Goal: Task Accomplishment & Management: Use online tool/utility

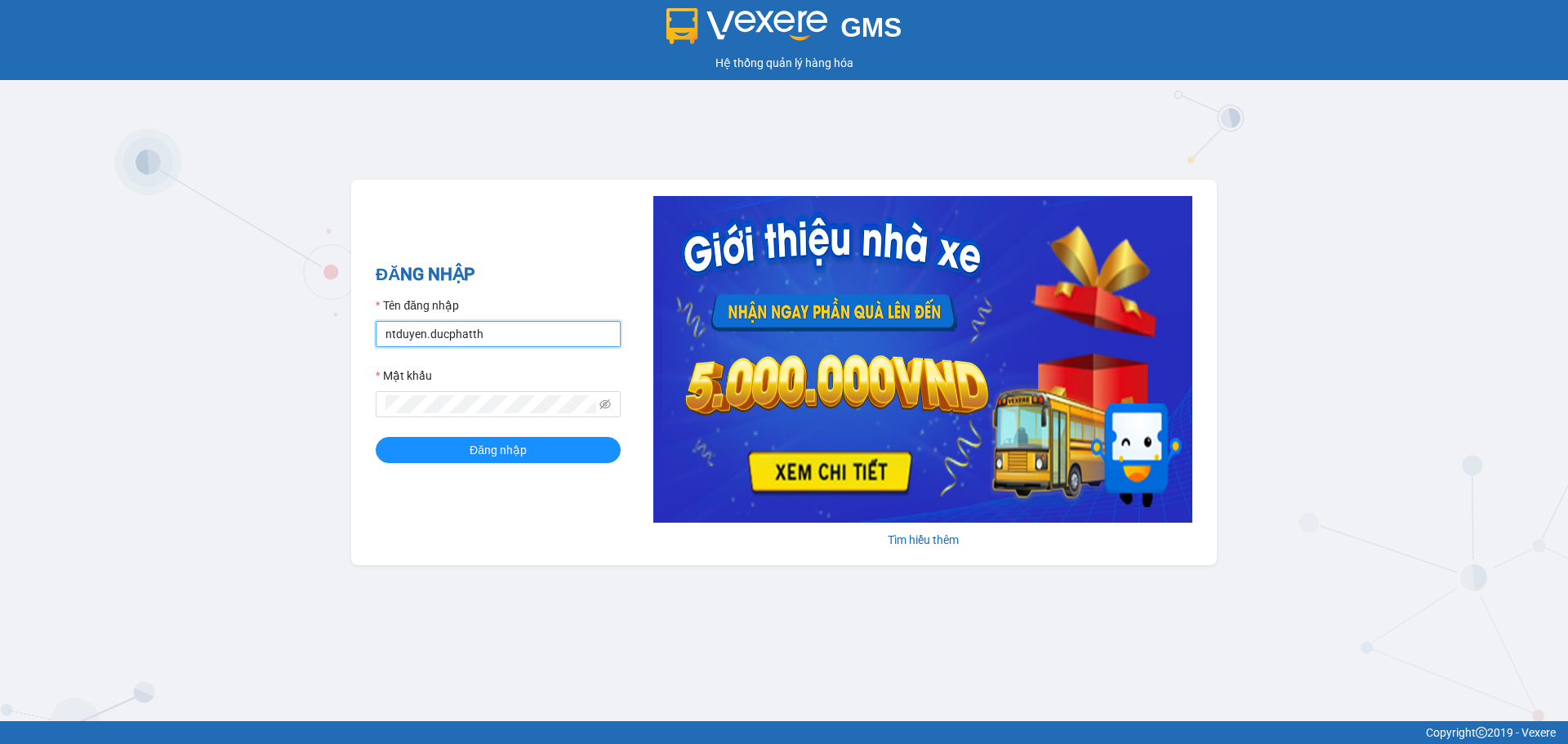
click at [513, 334] on input "ntduyen.ducphatth" at bounding box center [499, 333] width 245 height 26
type input "bttlinh.ducphatth"
click at [478, 450] on span "Đăng nhập" at bounding box center [498, 450] width 57 height 18
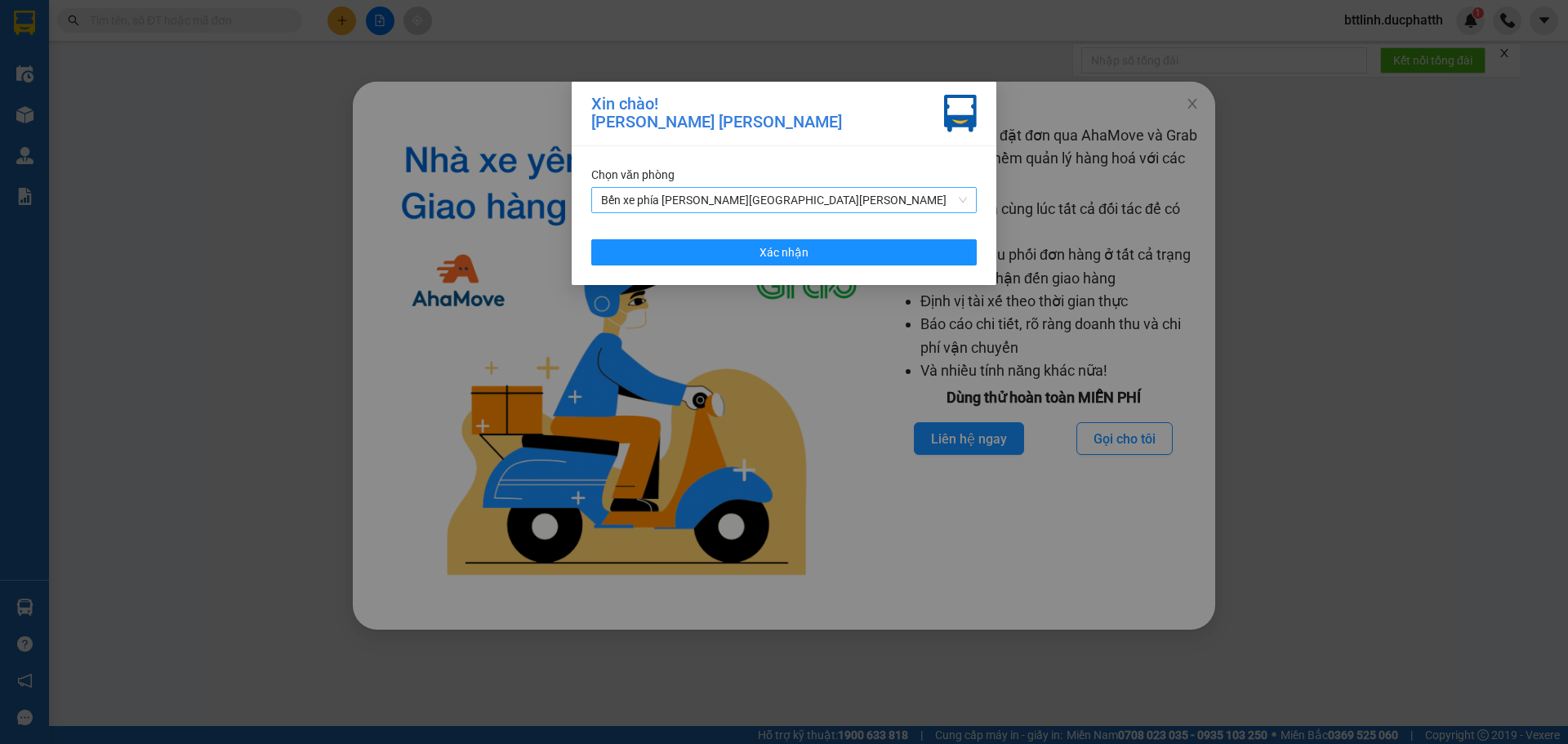
click at [771, 199] on span "Bến xe phía [PERSON_NAME][GEOGRAPHIC_DATA][PERSON_NAME]" at bounding box center [784, 200] width 366 height 25
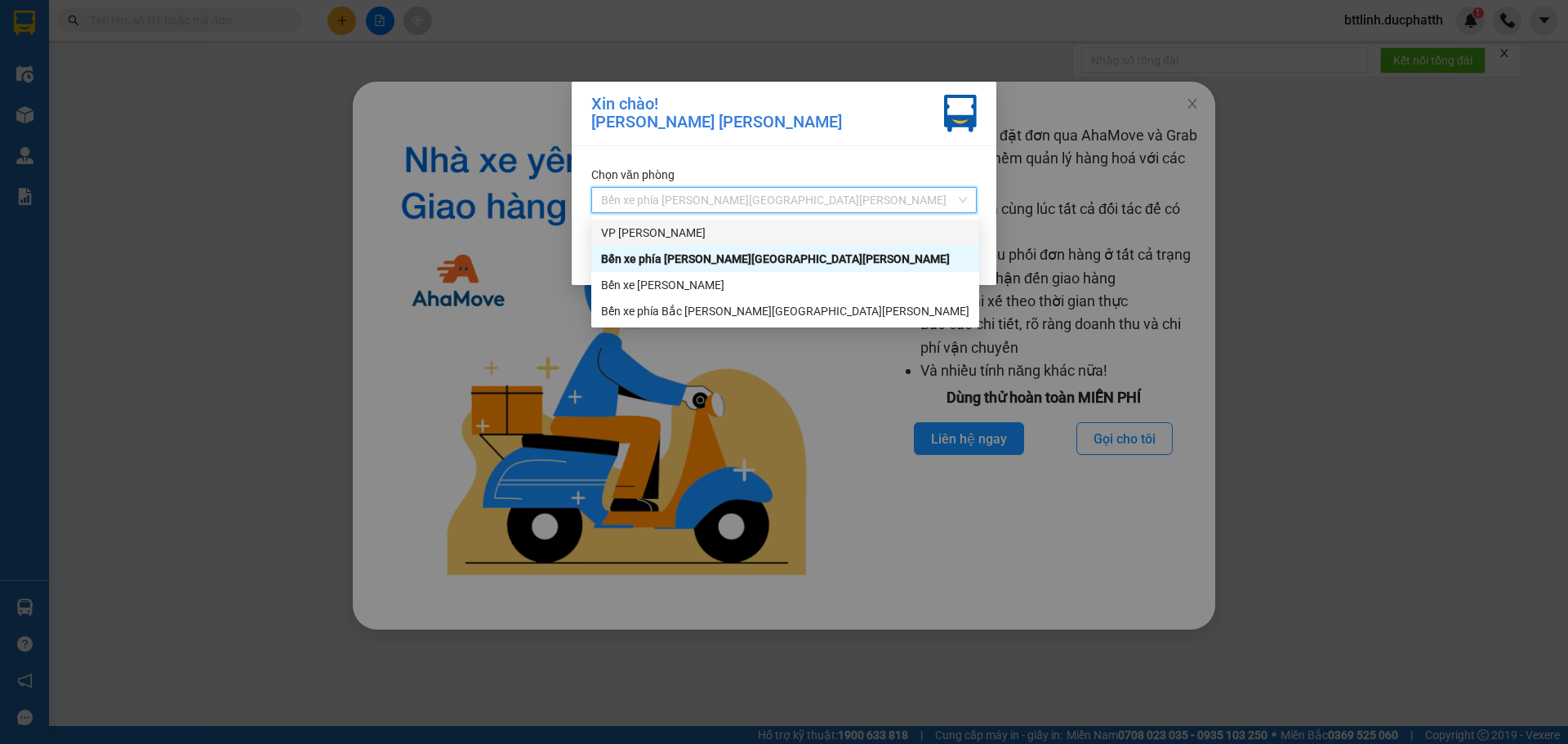
click at [674, 229] on div "VP [PERSON_NAME]" at bounding box center [785, 233] width 368 height 18
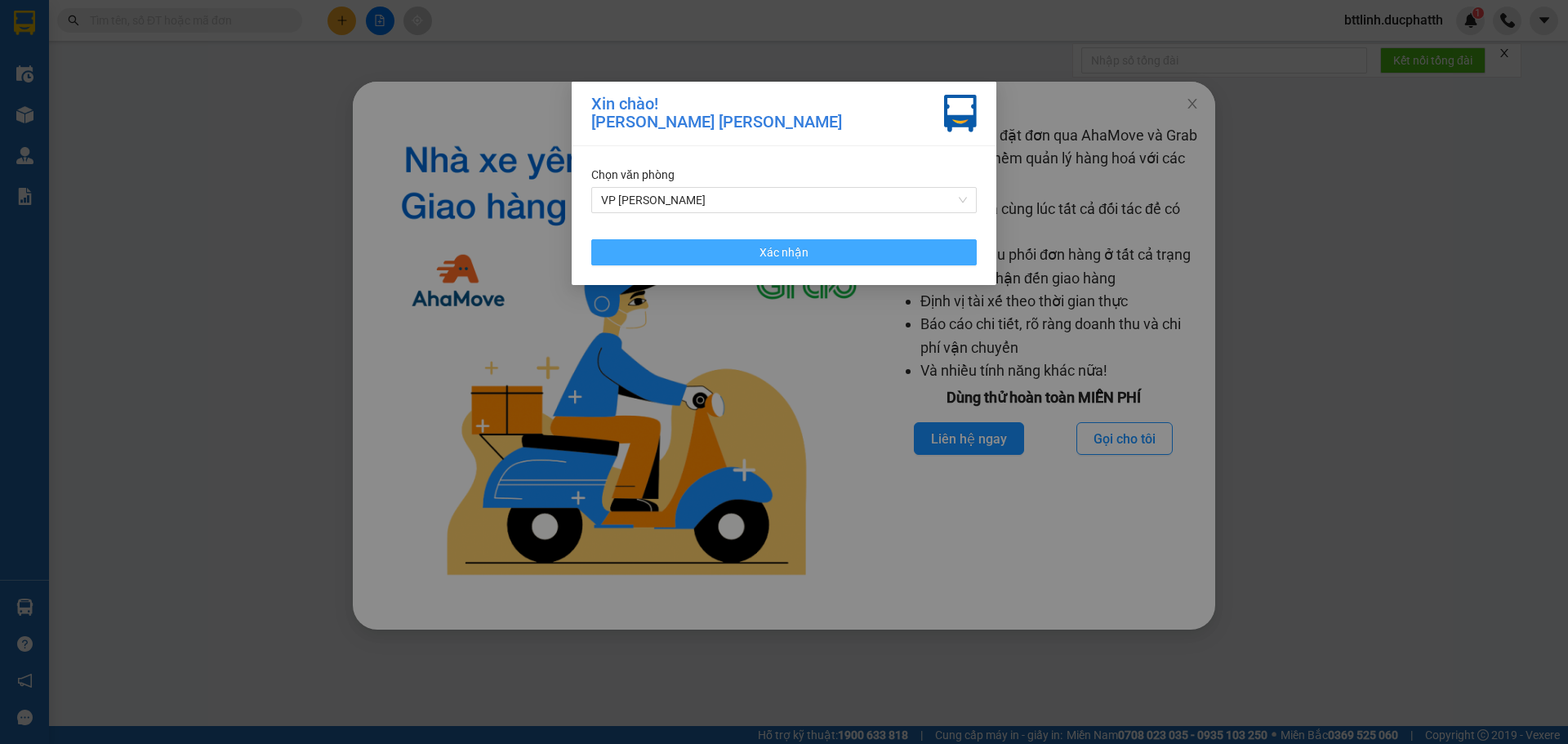
click at [815, 251] on button "Xác nhận" at bounding box center [784, 252] width 386 height 26
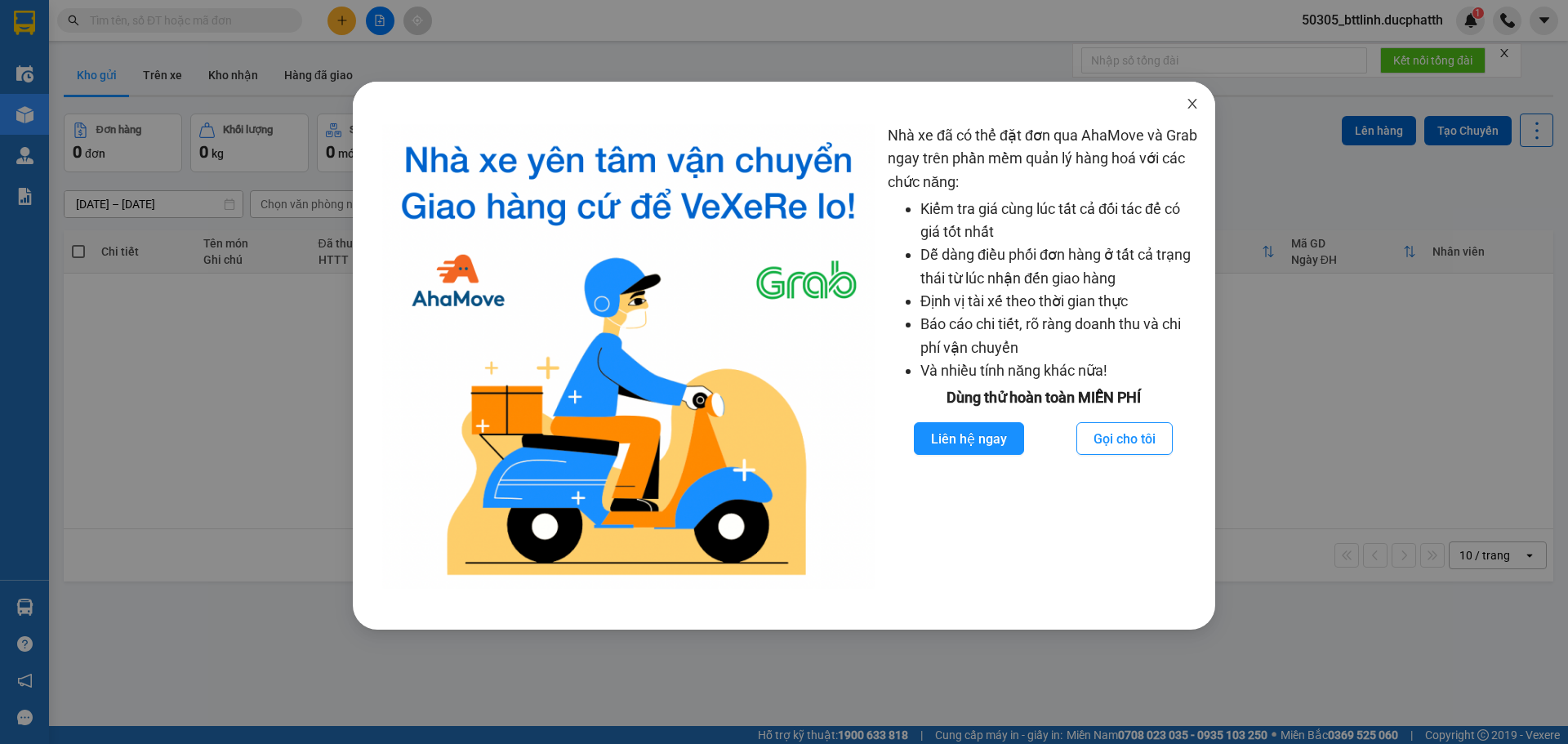
click at [1194, 100] on icon "close" at bounding box center [1192, 103] width 13 height 13
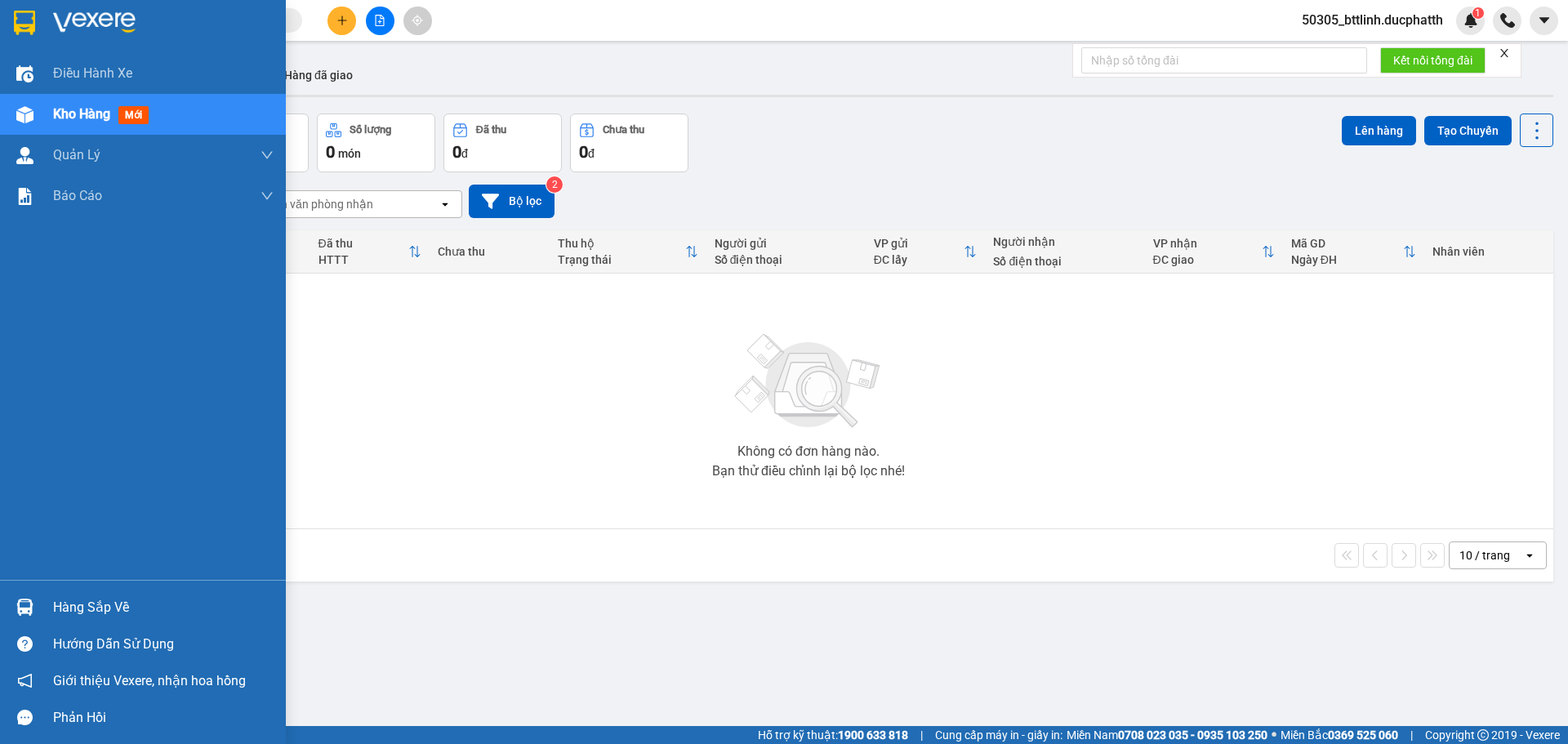
click at [37, 606] on div at bounding box center [25, 607] width 28 height 28
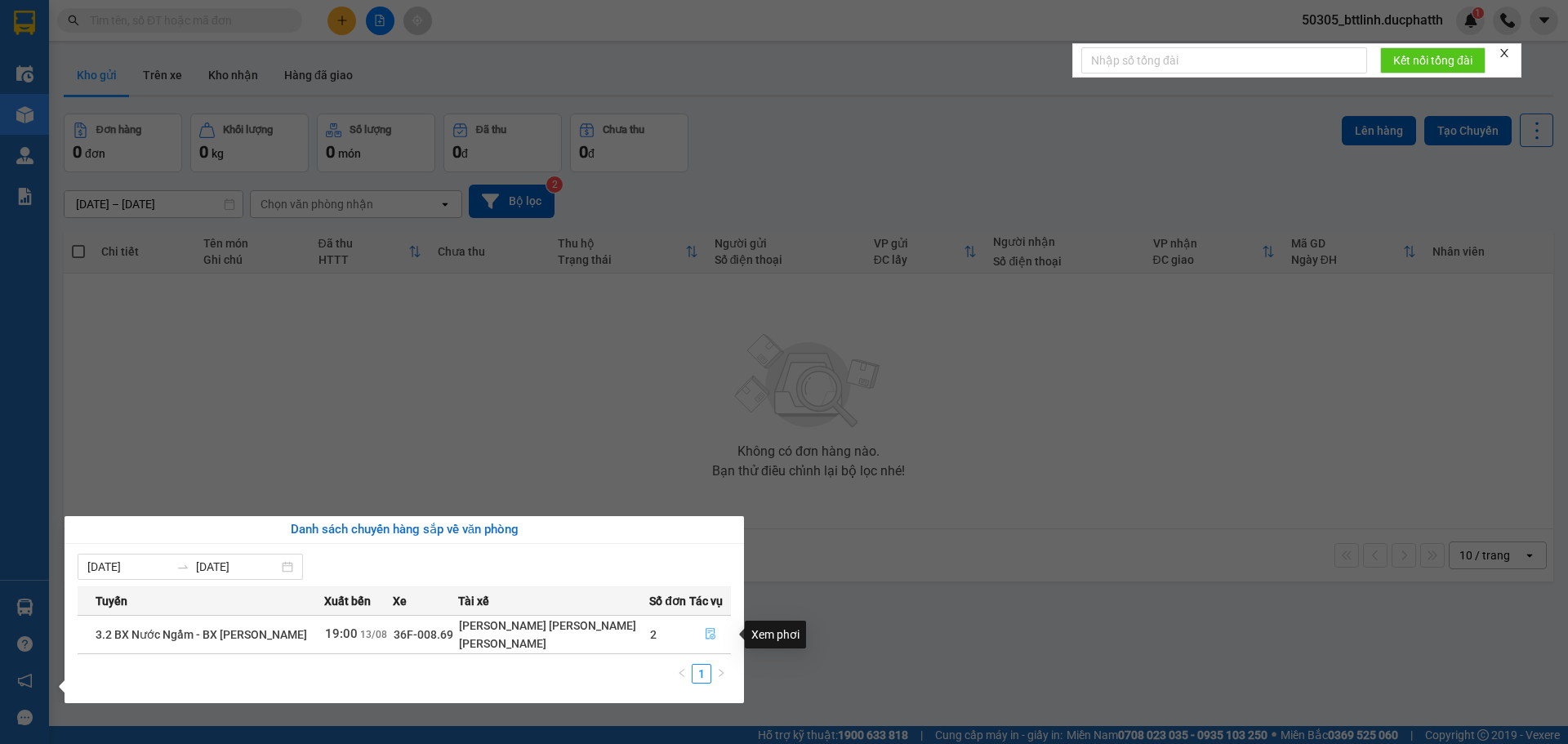
click at [708, 640] on icon "file-done" at bounding box center [710, 634] width 12 height 12
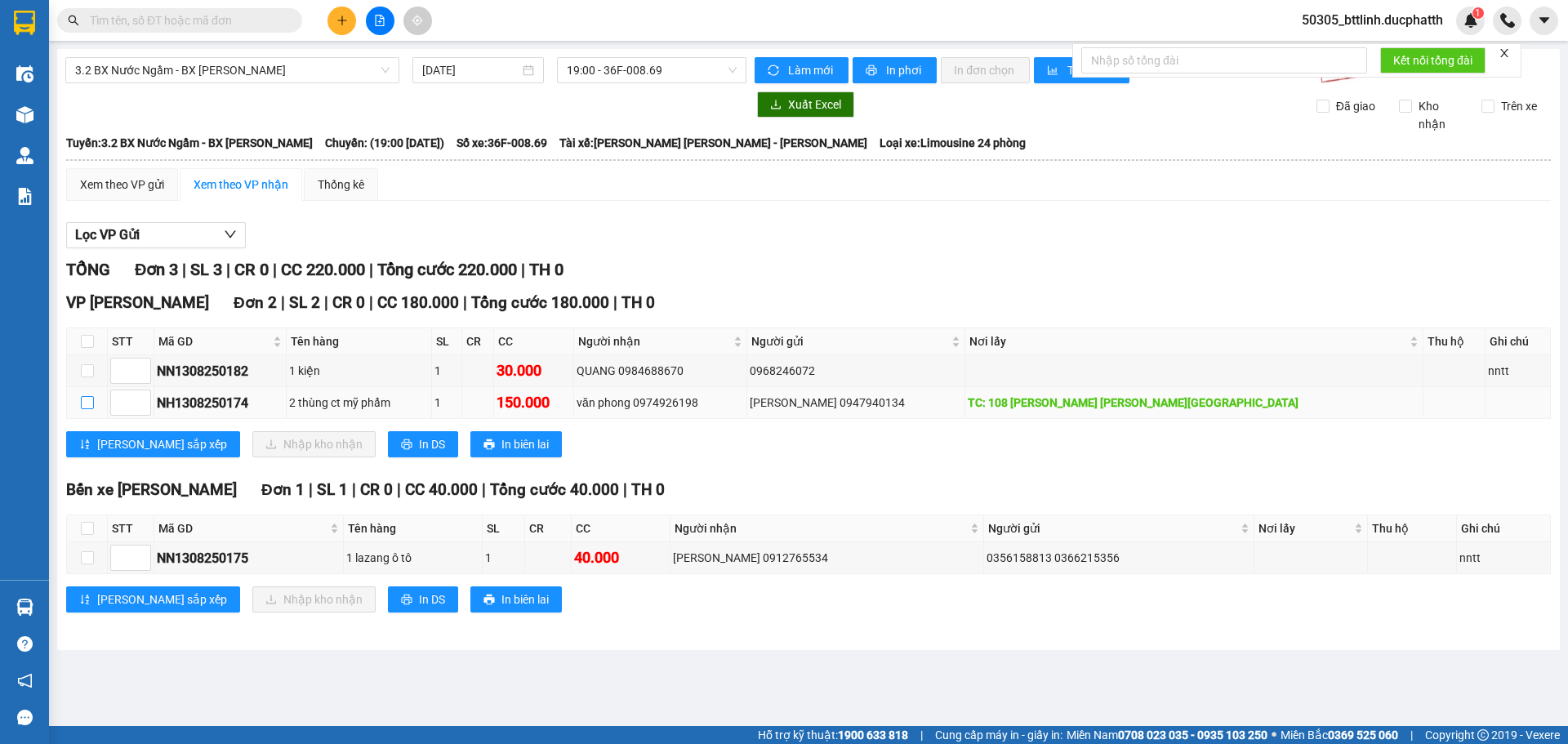
click at [87, 404] on input "checkbox" at bounding box center [87, 403] width 13 height 13
checkbox input "true"
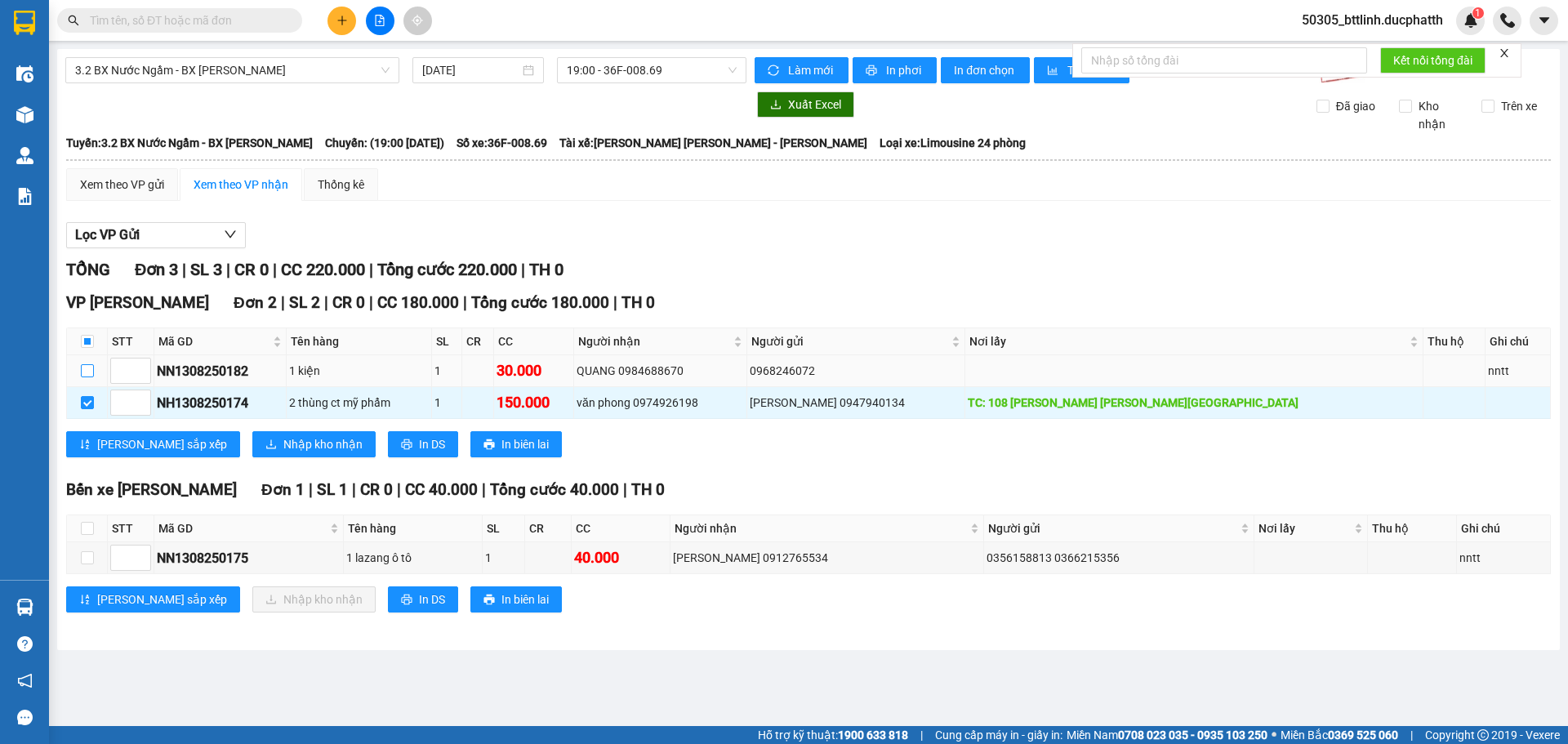
click at [87, 369] on input "checkbox" at bounding box center [87, 371] width 13 height 13
checkbox input "true"
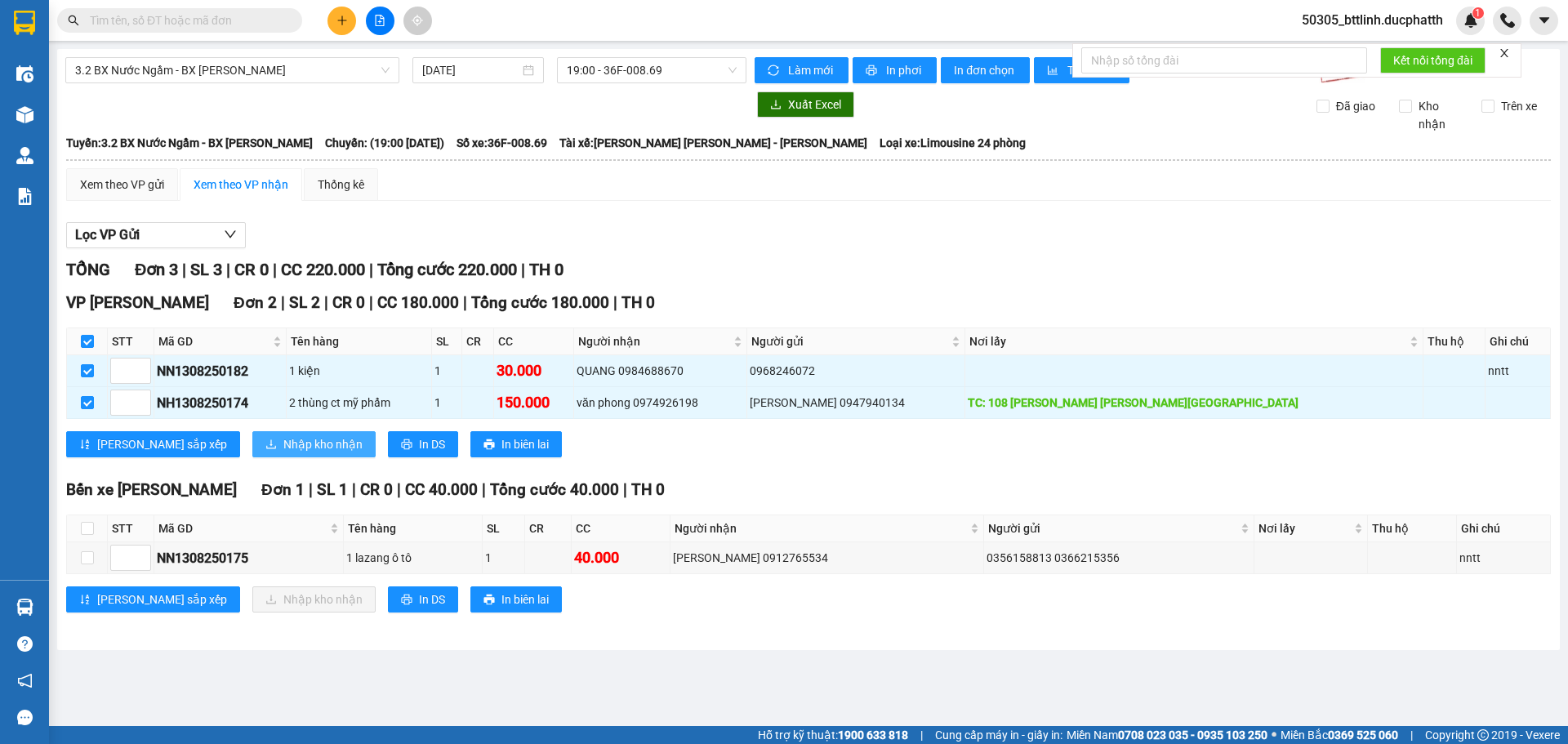
click at [284, 448] on span "Nhập kho nhận" at bounding box center [323, 444] width 79 height 18
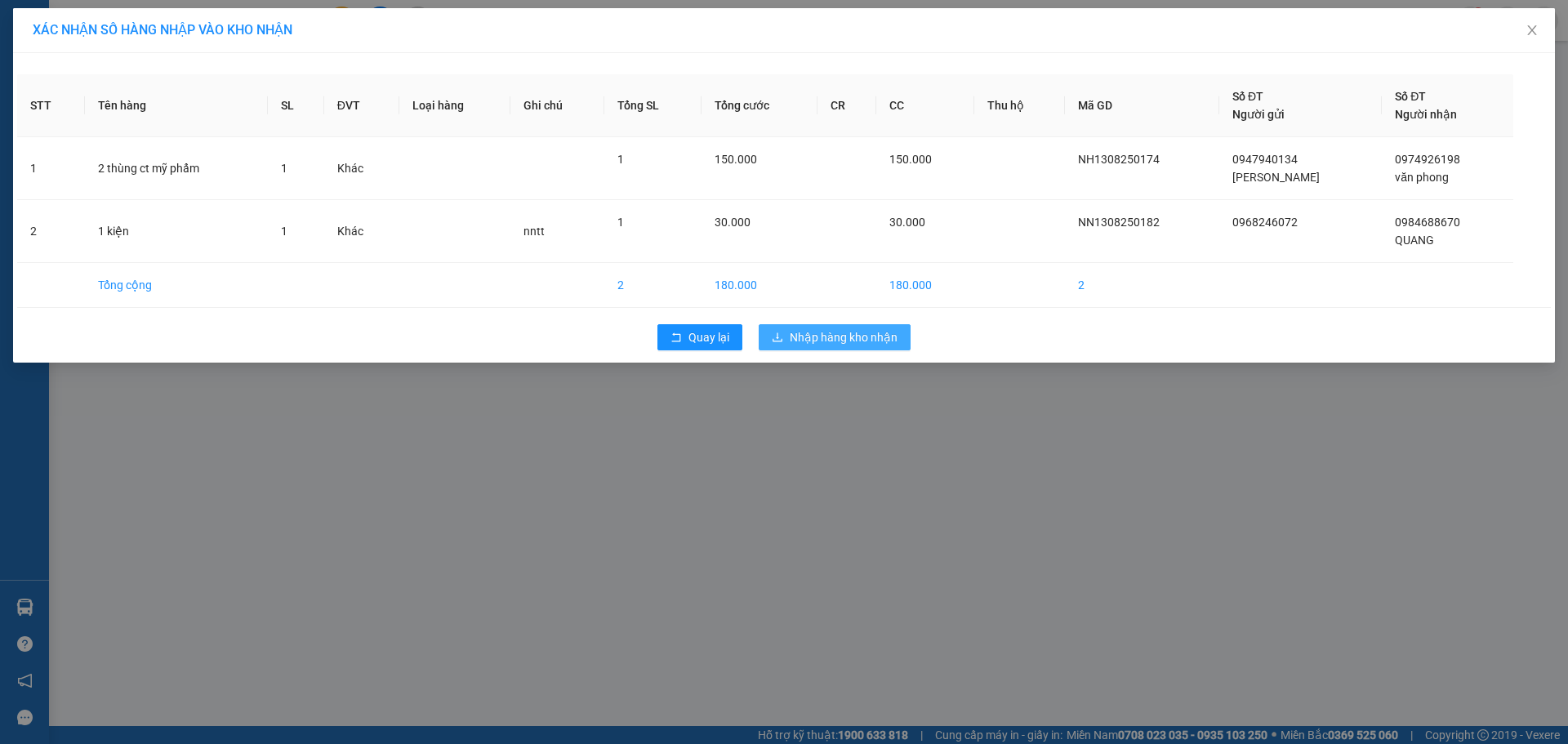
click at [829, 342] on span "Nhập hàng kho nhận" at bounding box center [844, 337] width 108 height 18
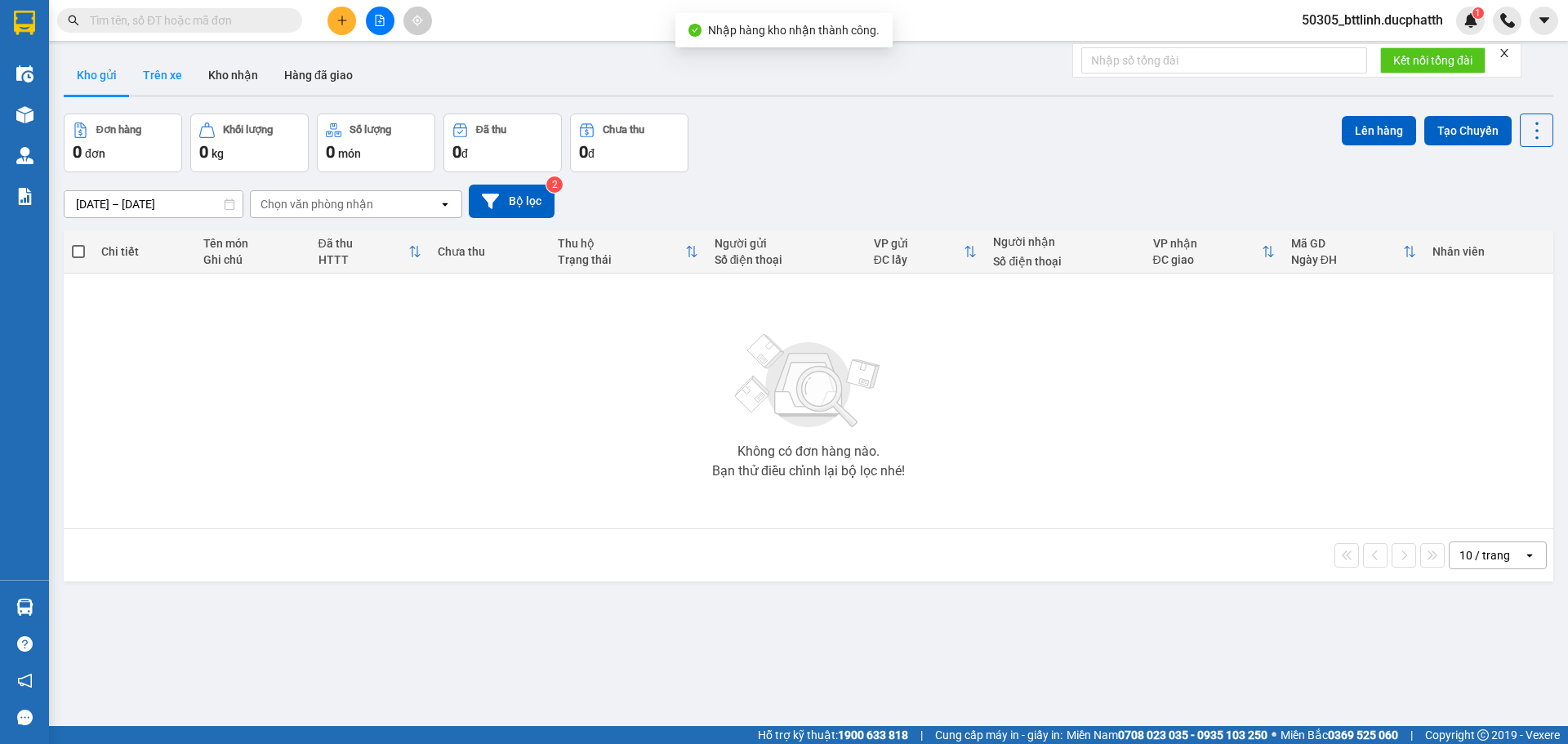
click at [174, 75] on button "Trên xe" at bounding box center [163, 75] width 66 height 39
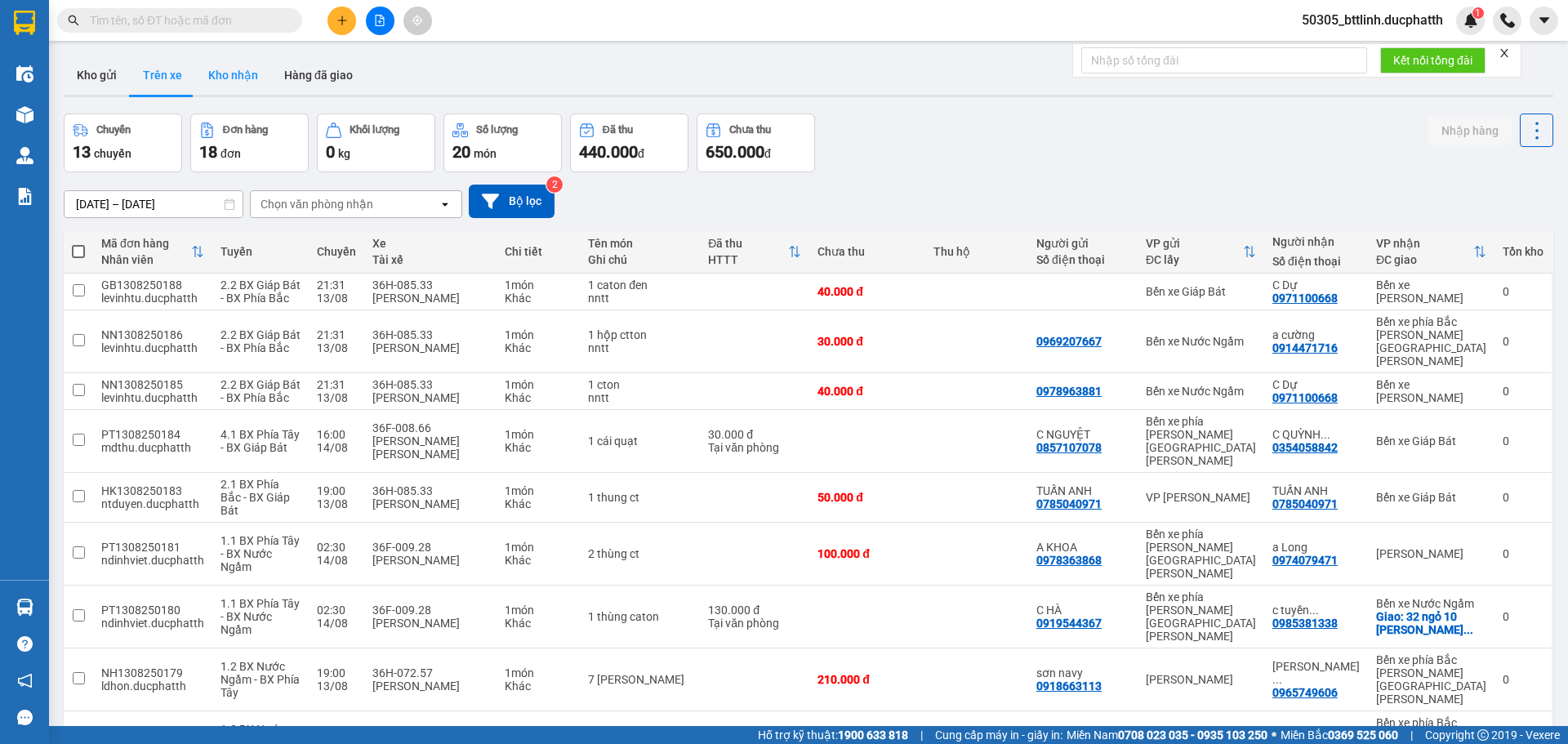
click at [226, 73] on button "Kho nhận" at bounding box center [233, 75] width 76 height 39
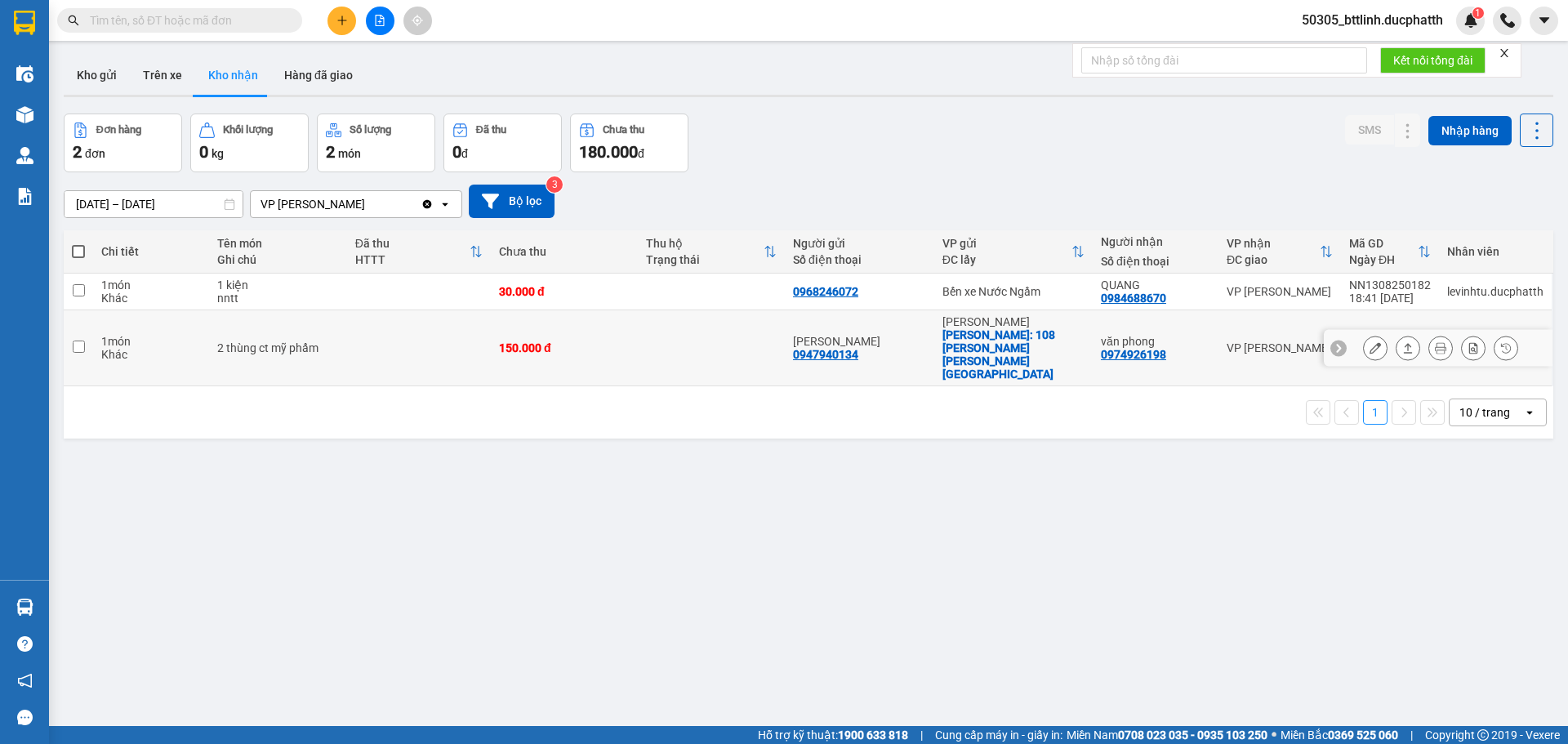
click at [79, 341] on td at bounding box center [78, 348] width 29 height 76
checkbox input "true"
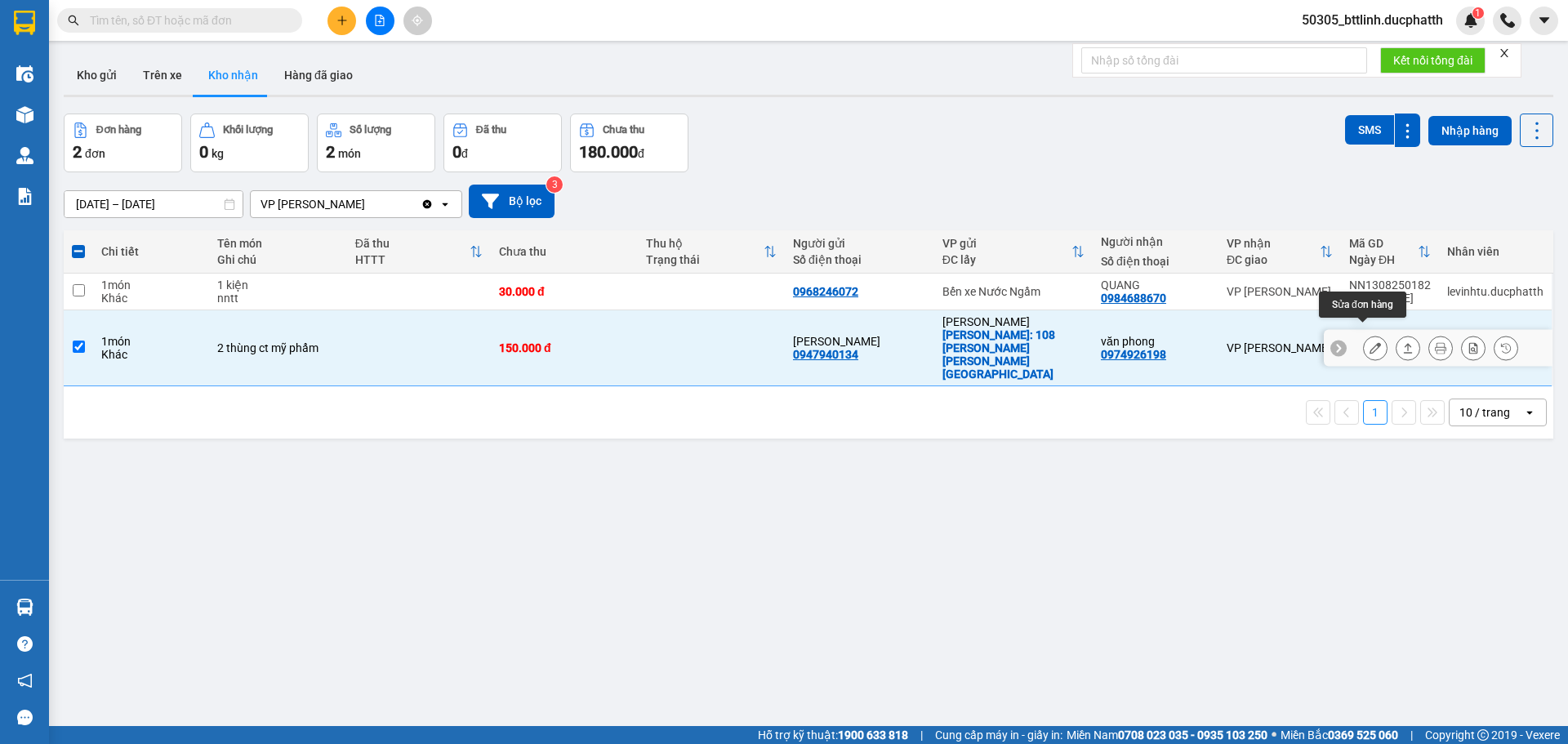
click at [1370, 342] on icon at bounding box center [1375, 348] width 12 height 12
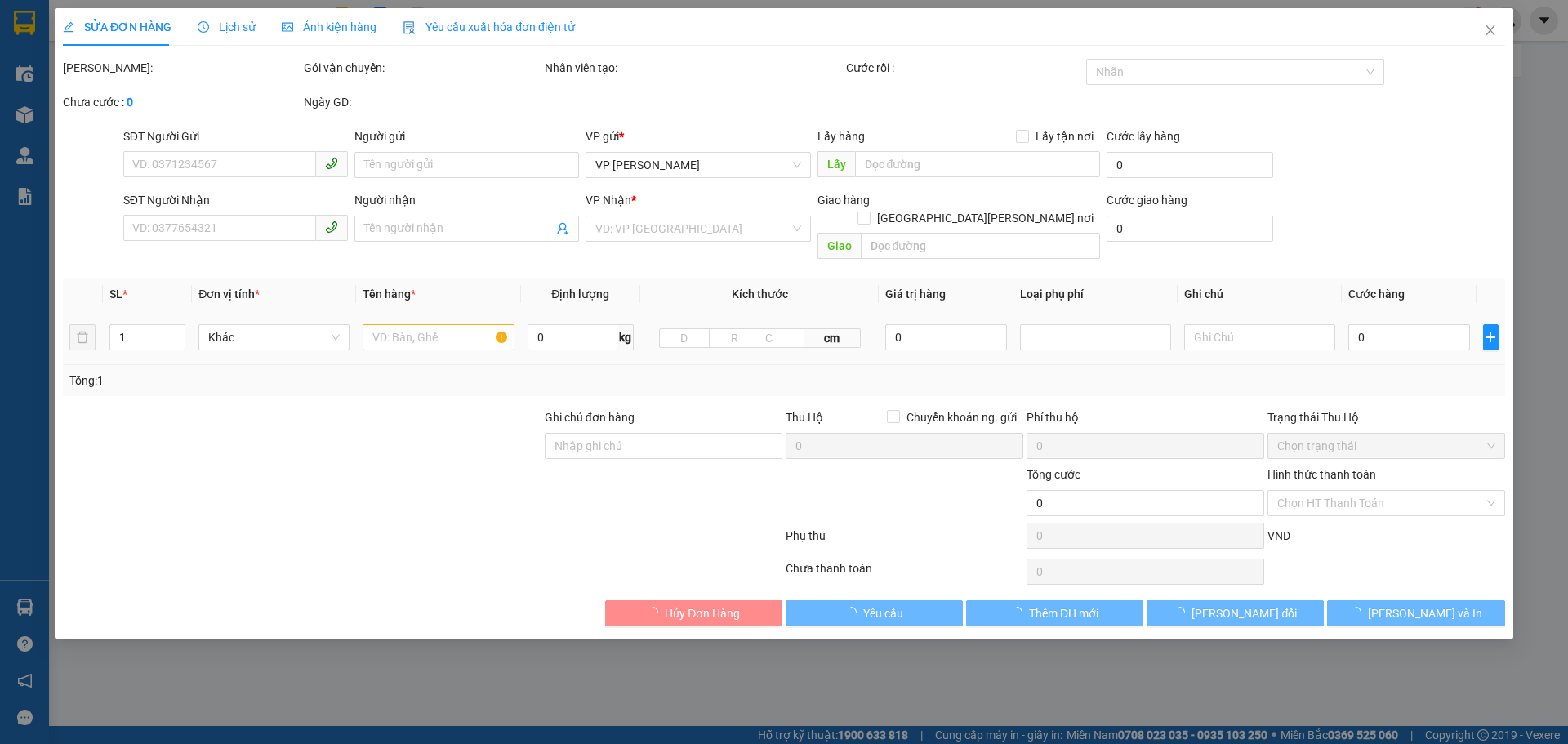
type input "0947940134"
type input "[PERSON_NAME]"
checkbox input "true"
type input "108 [PERSON_NAME] [PERSON_NAME][GEOGRAPHIC_DATA]"
type input "0974926198"
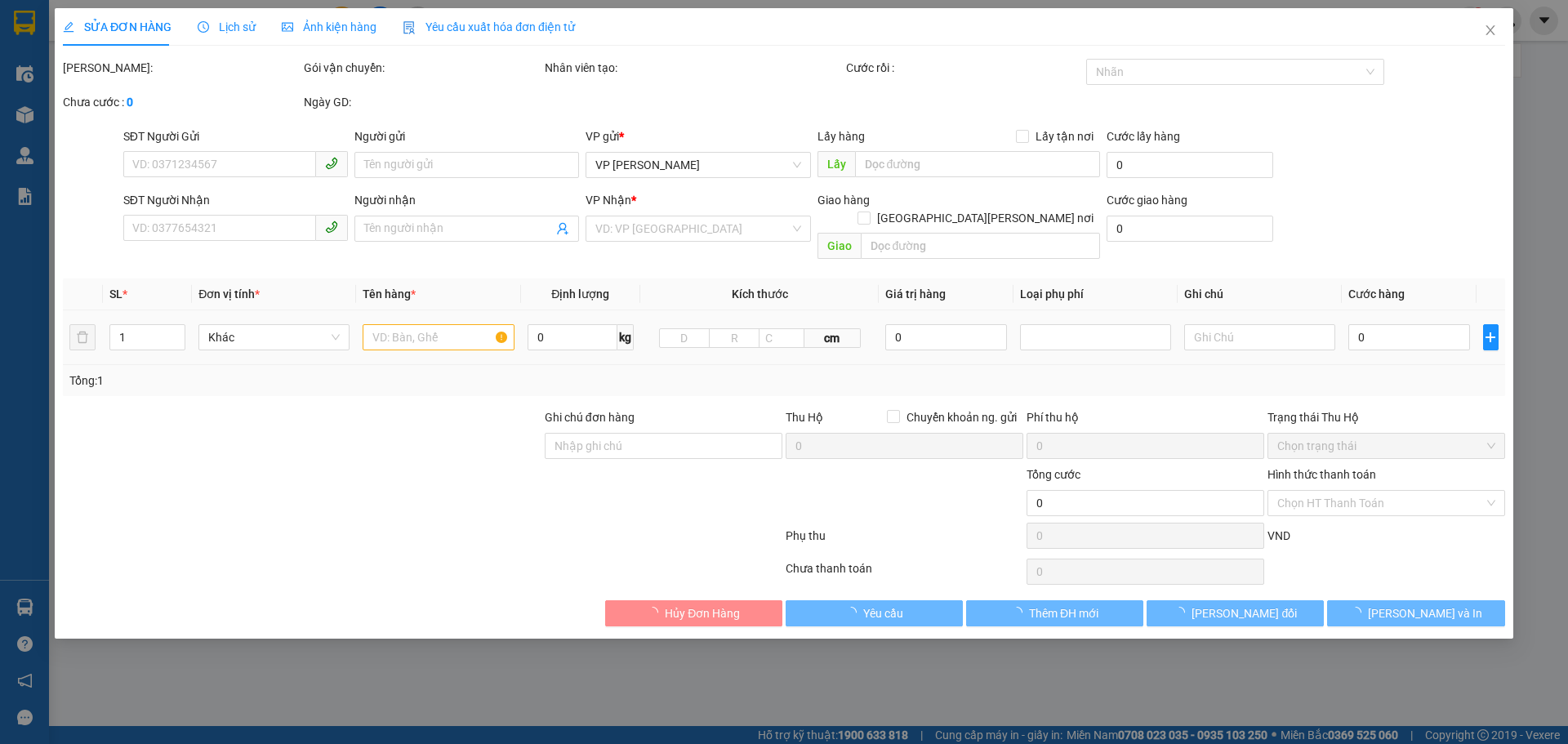
type input "văn phong"
type input "nntt"
type input "150.000"
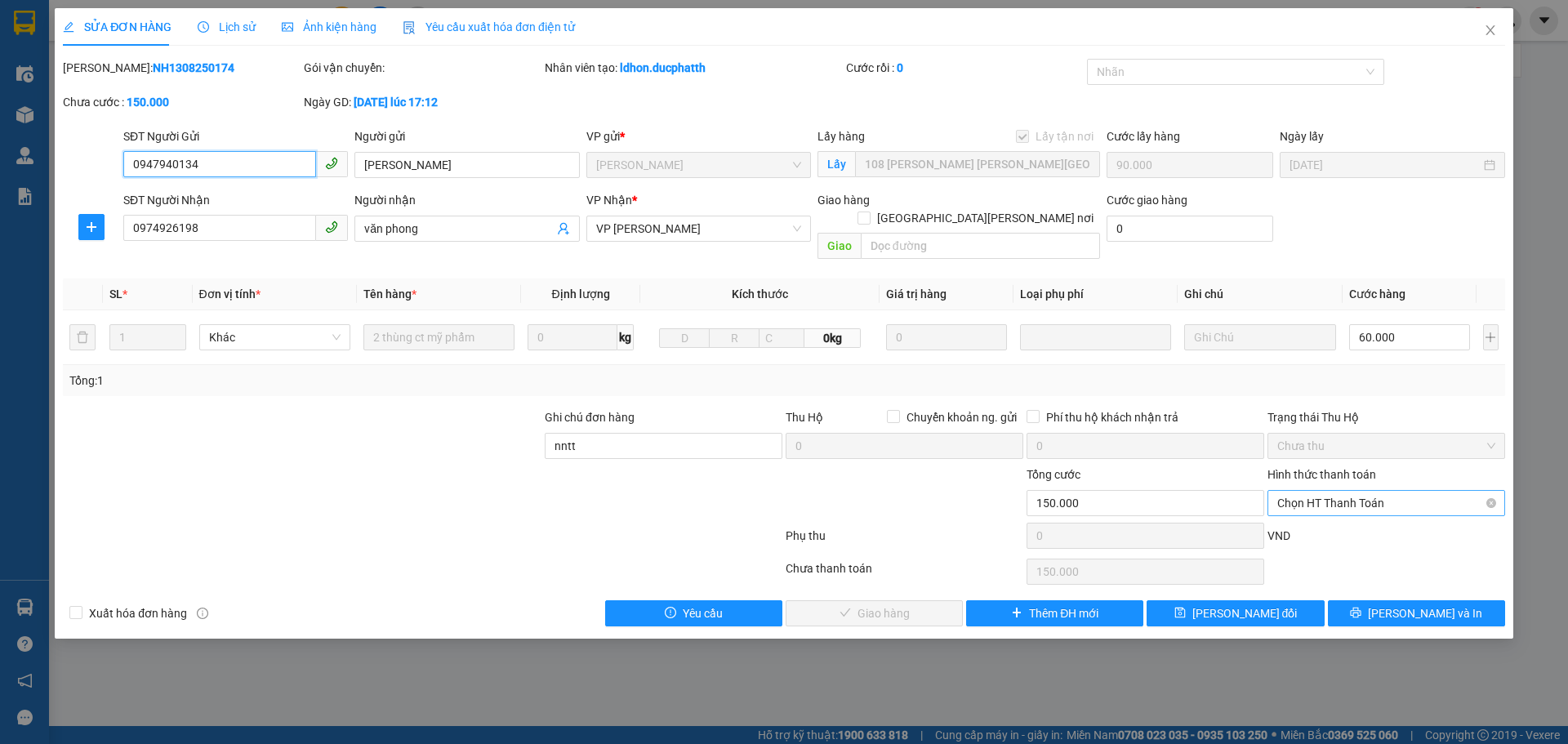
click at [1360, 491] on span "Chọn HT Thanh Toán" at bounding box center [1386, 503] width 218 height 25
click at [1315, 572] on div "Chuyển khoản" at bounding box center [1386, 570] width 218 height 18
type input "0"
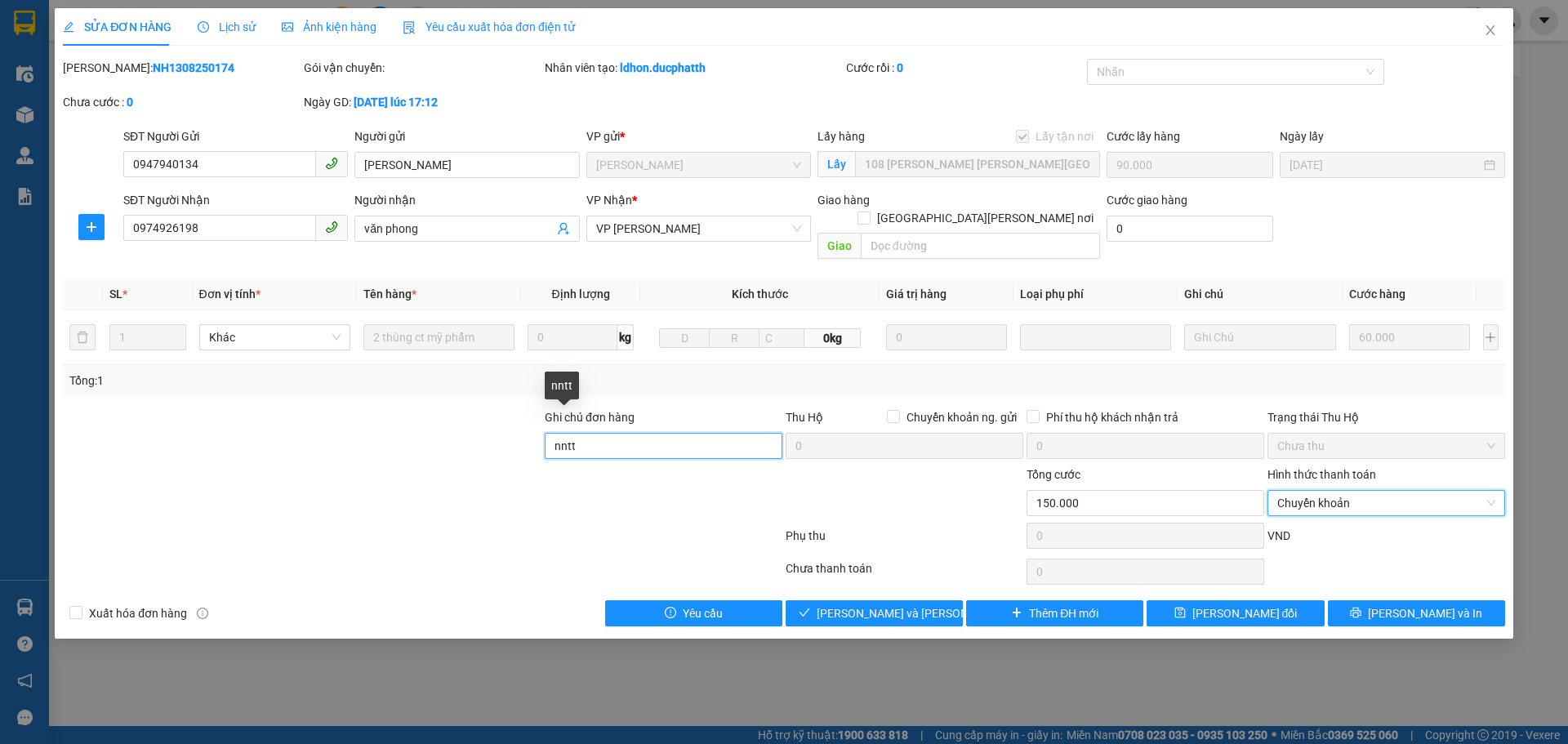
click at [614, 433] on input "nntt" at bounding box center [663, 445] width 237 height 26
type input "nntt ck 21h56 [DATE] le van phong-vtb cty"
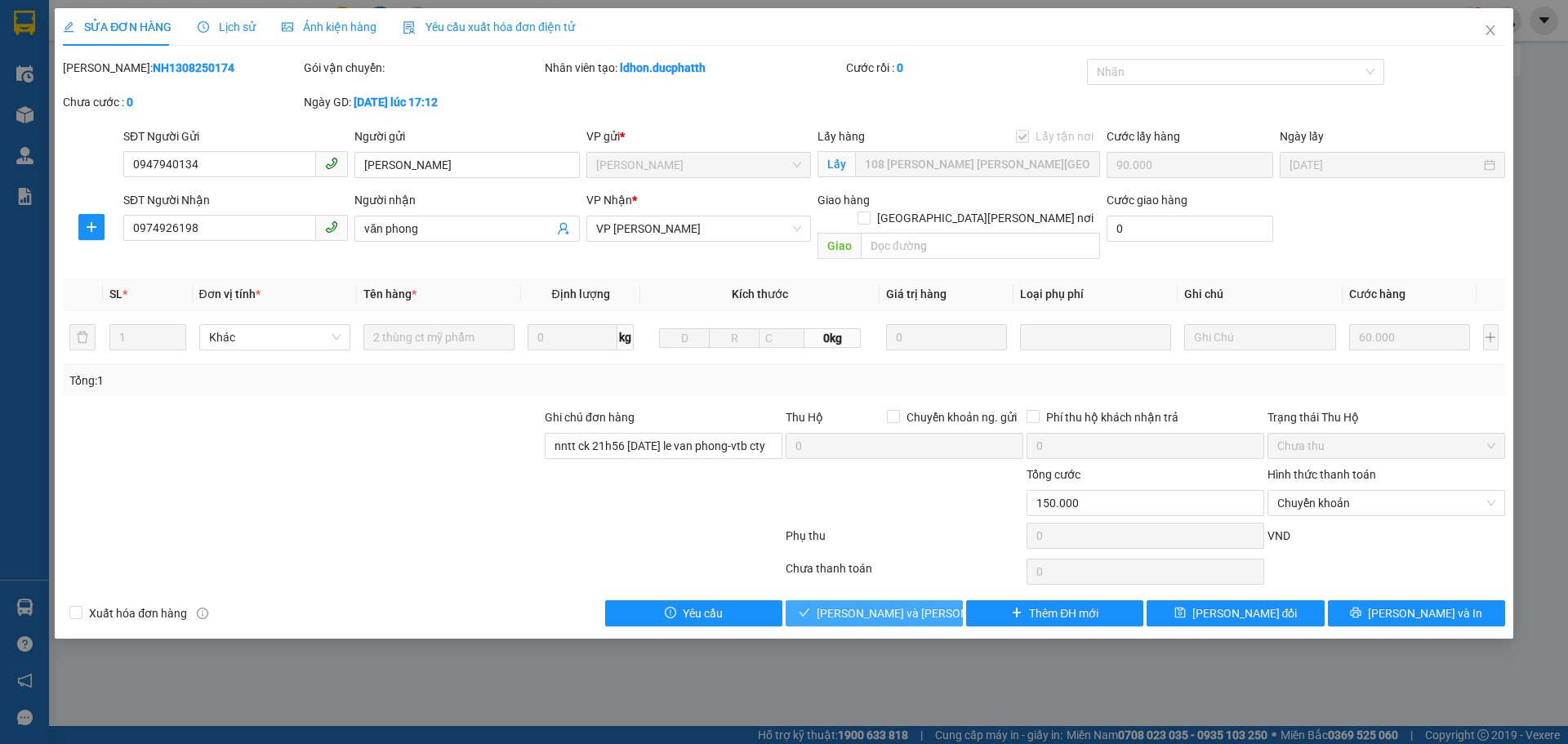
click at [882, 604] on span "[PERSON_NAME] và [PERSON_NAME] hàng" at bounding box center [927, 613] width 220 height 18
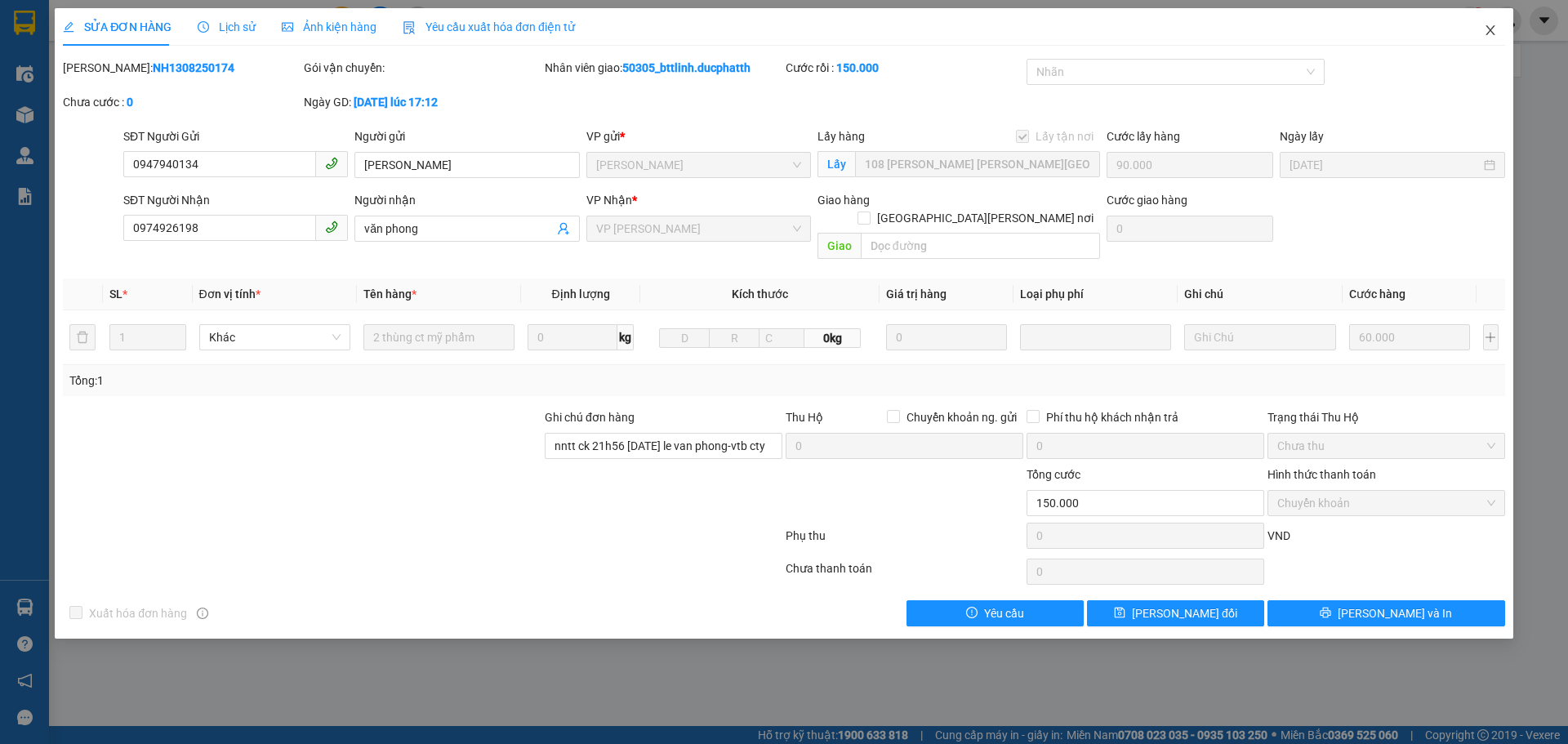
click at [1485, 25] on icon "close" at bounding box center [1491, 30] width 13 height 13
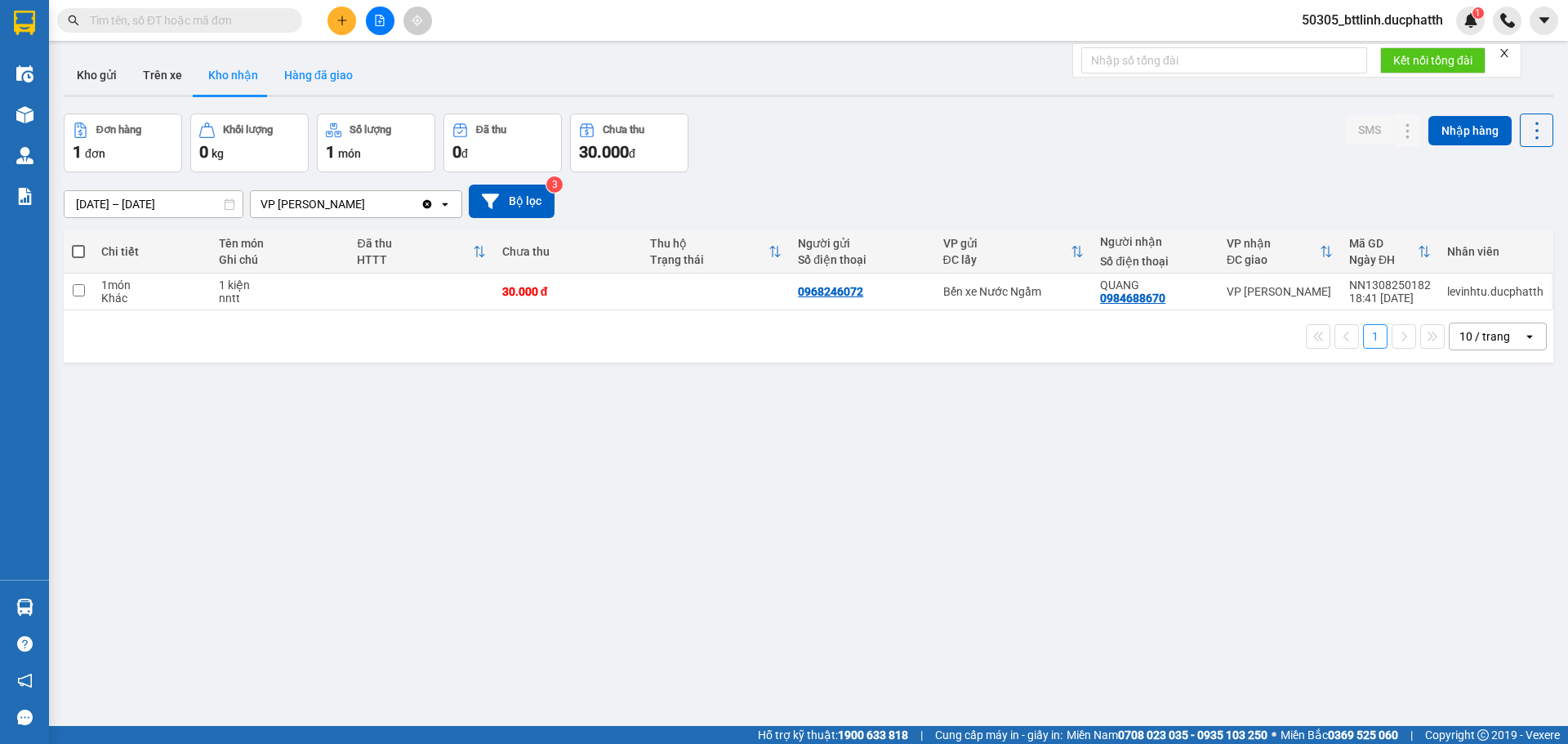
click at [315, 79] on button "Hàng đã giao" at bounding box center [318, 75] width 95 height 39
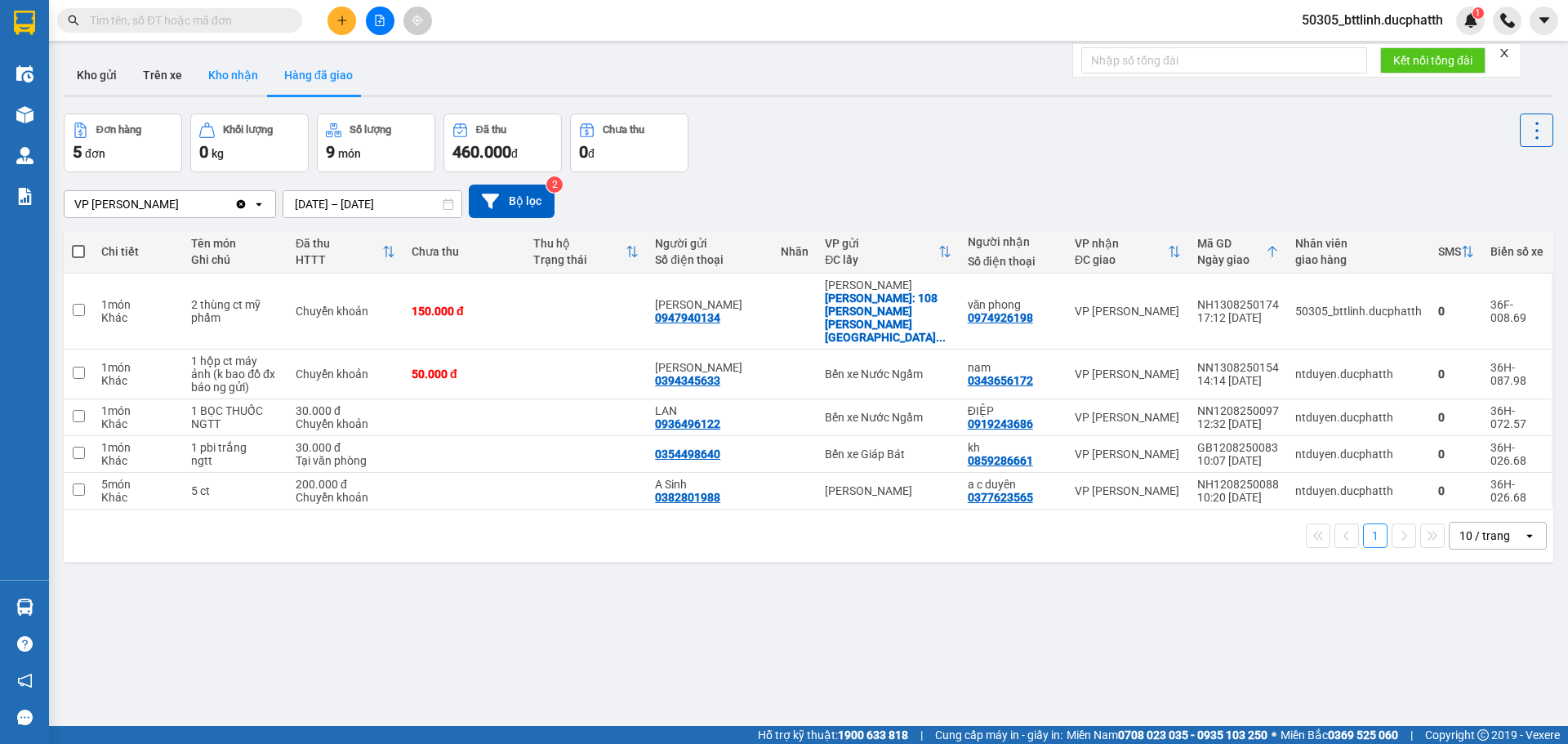
click at [212, 83] on button "Kho nhận" at bounding box center [233, 75] width 76 height 39
